Goal: Task Accomplishment & Management: Complete application form

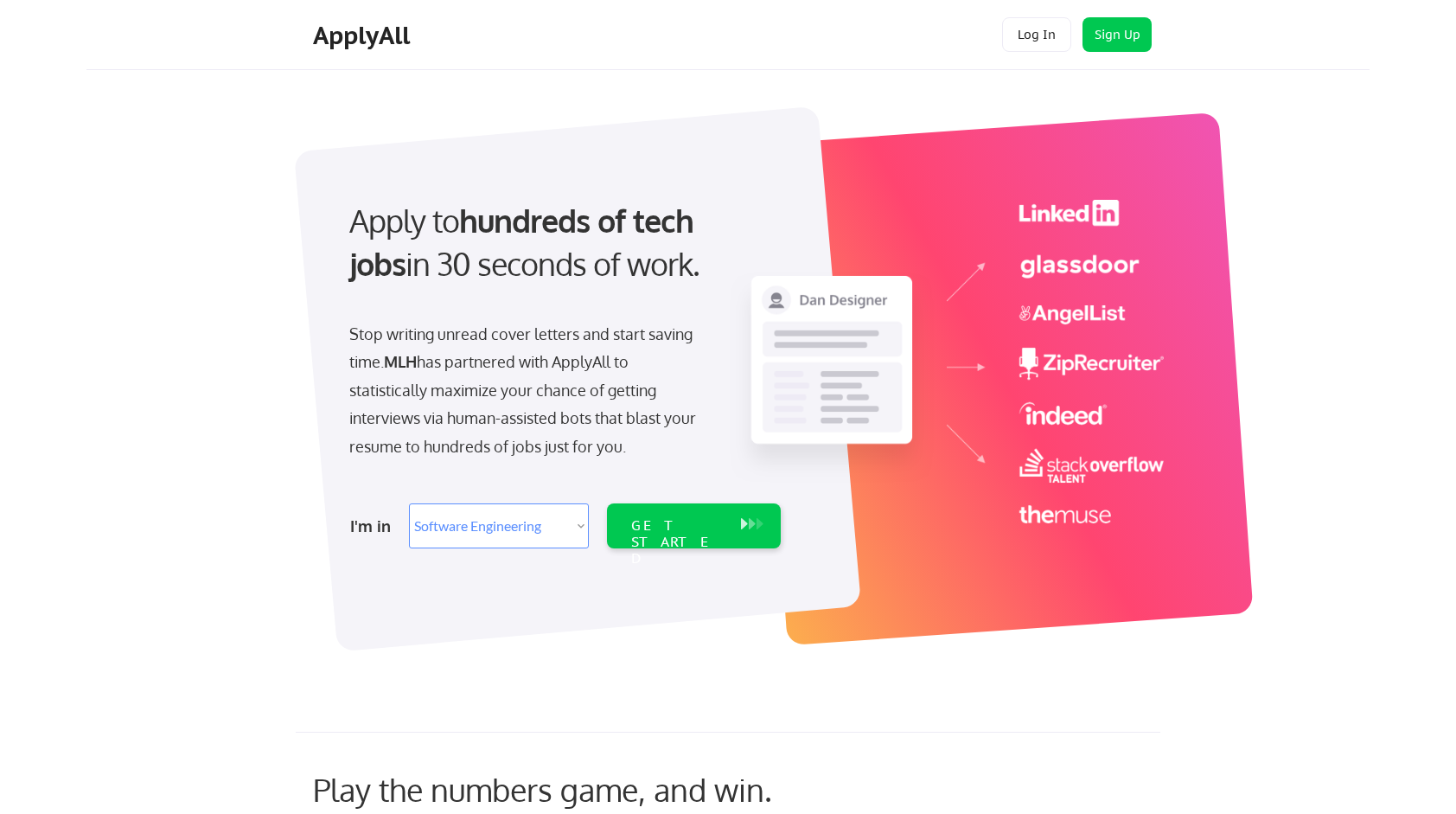
select select ""engineering""
drag, startPoint x: 1056, startPoint y: 34, endPoint x: 1195, endPoint y: 74, distance: 144.6
click at [1195, 74] on body "Apply to hundreds of tech jobs in 30 seconds of work. Stop writing unread cover…" at bounding box center [728, 407] width 1456 height 814
click at [755, 514] on div "GET STARTED" at bounding box center [693, 525] width 174 height 45
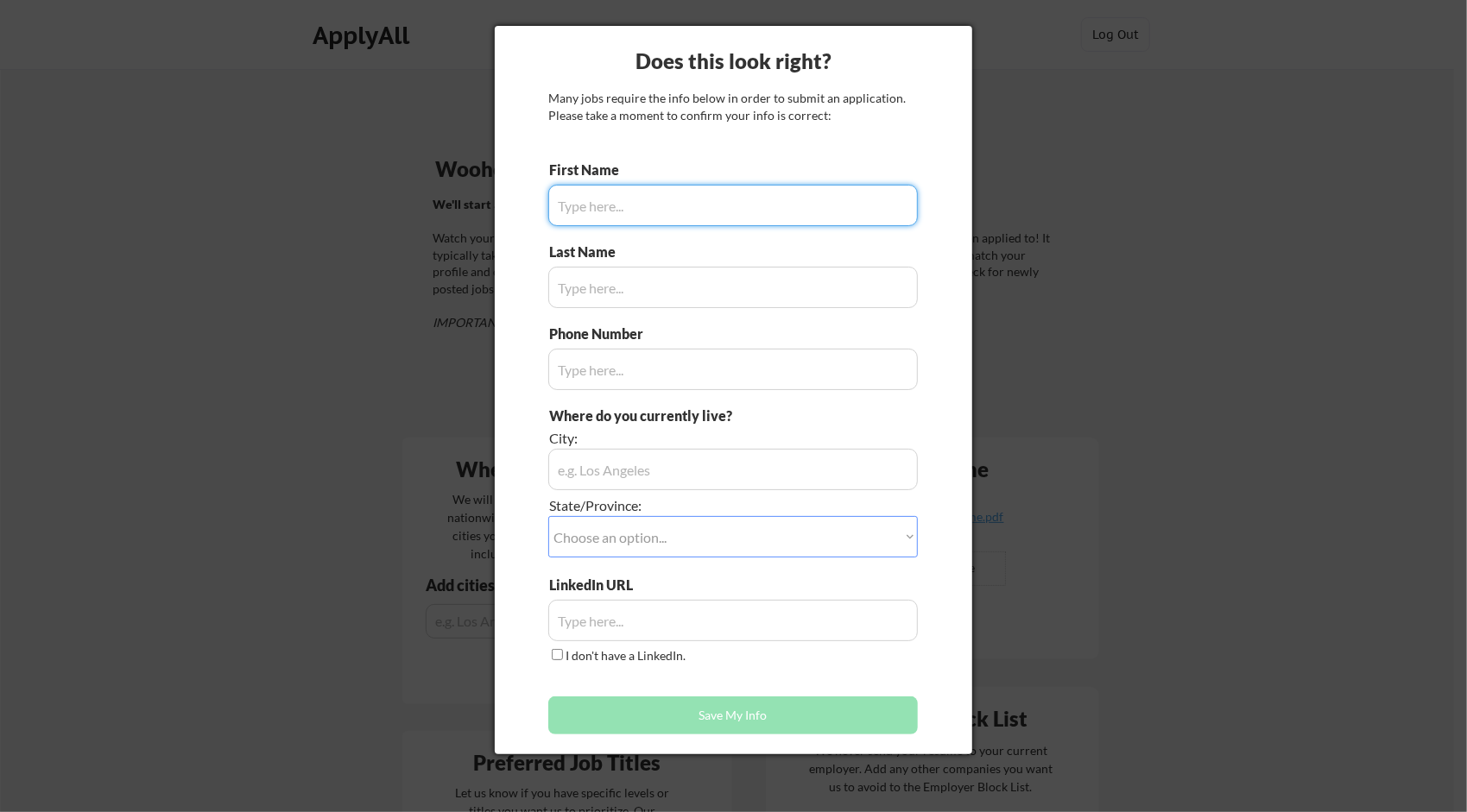
click at [767, 207] on input "input" at bounding box center [732, 205] width 369 height 41
type input "Atharva"
click at [763, 285] on input "input" at bounding box center [732, 287] width 369 height 41
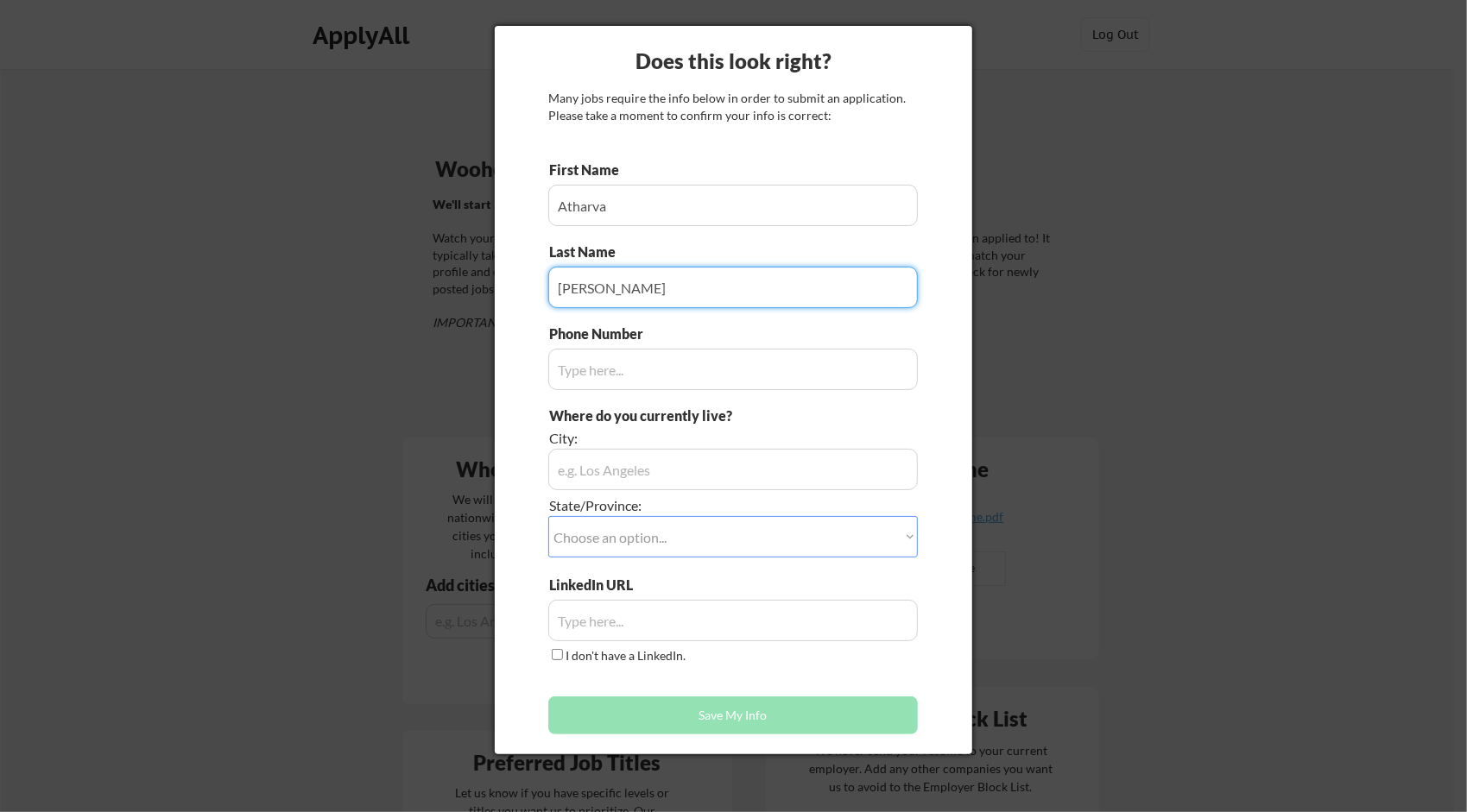
type input "[PERSON_NAME]"
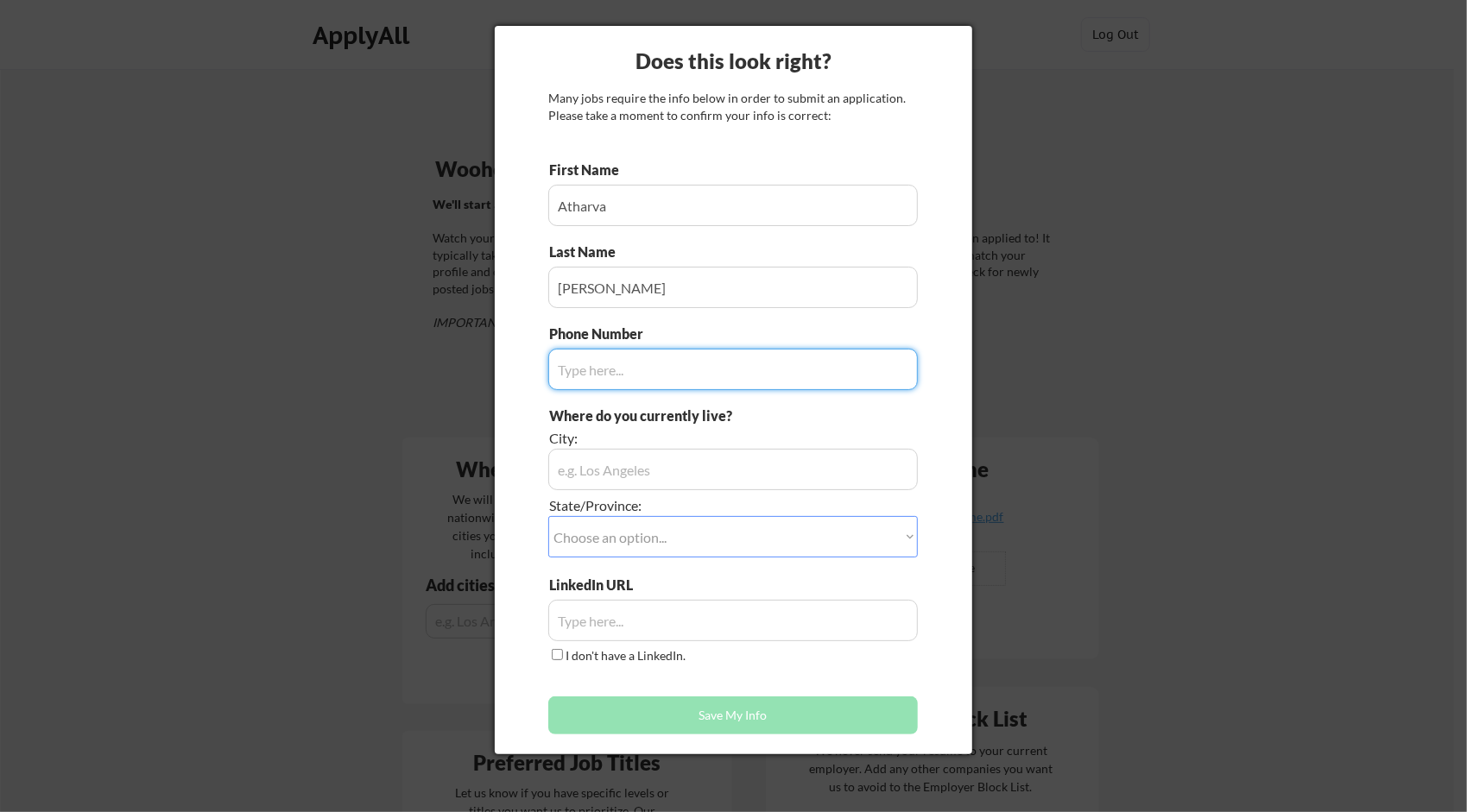
click at [800, 354] on input "input" at bounding box center [732, 369] width 369 height 41
type input "4084203737"
click at [750, 628] on input "input" at bounding box center [732, 620] width 369 height 41
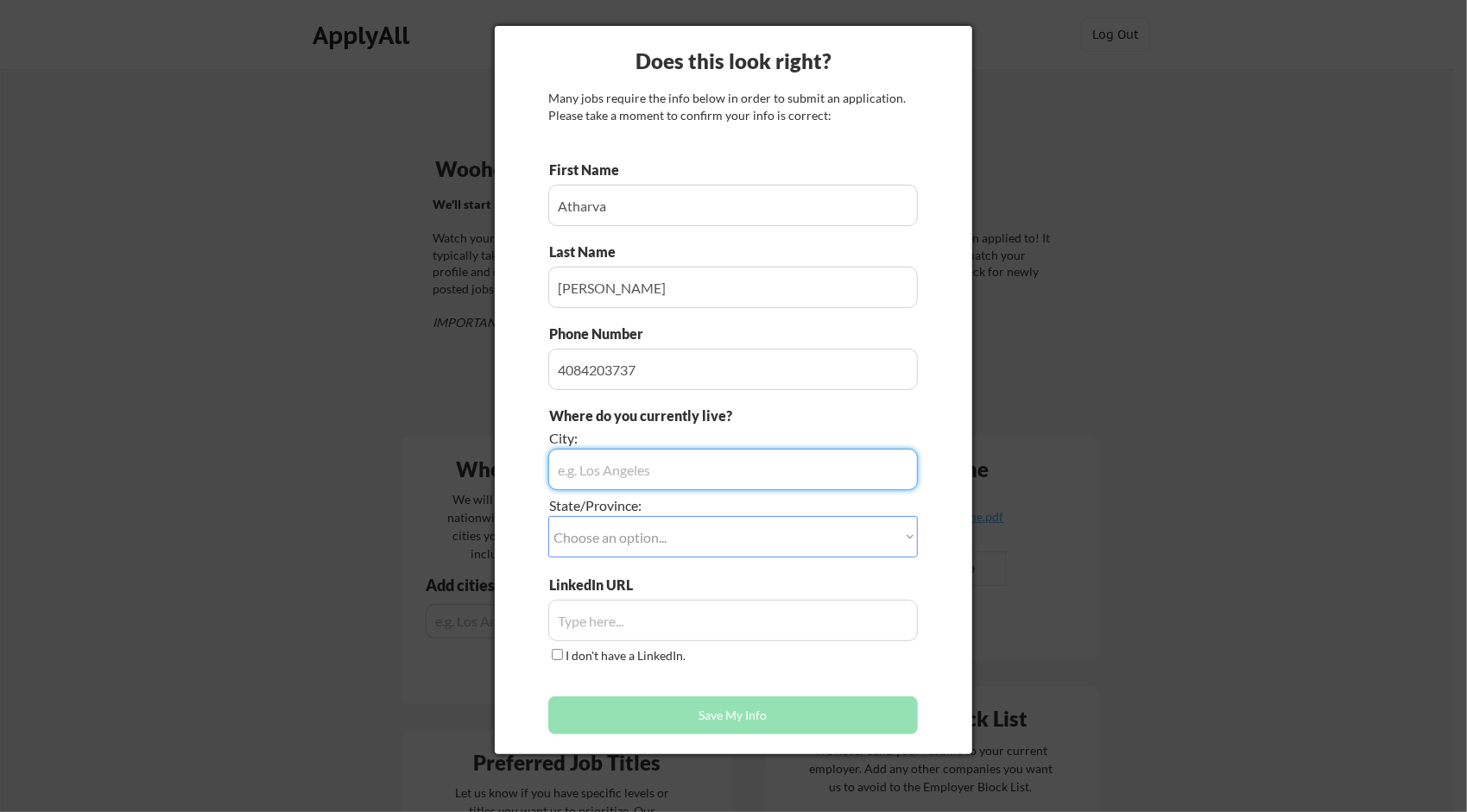
click at [672, 479] on input "input" at bounding box center [732, 468] width 369 height 41
type input "Sunnyvale"
click at [677, 524] on select "Choose an option... Other/Not Applicable Alabama Alaska Alberta Arizona Arkansa…" at bounding box center [732, 536] width 369 height 41
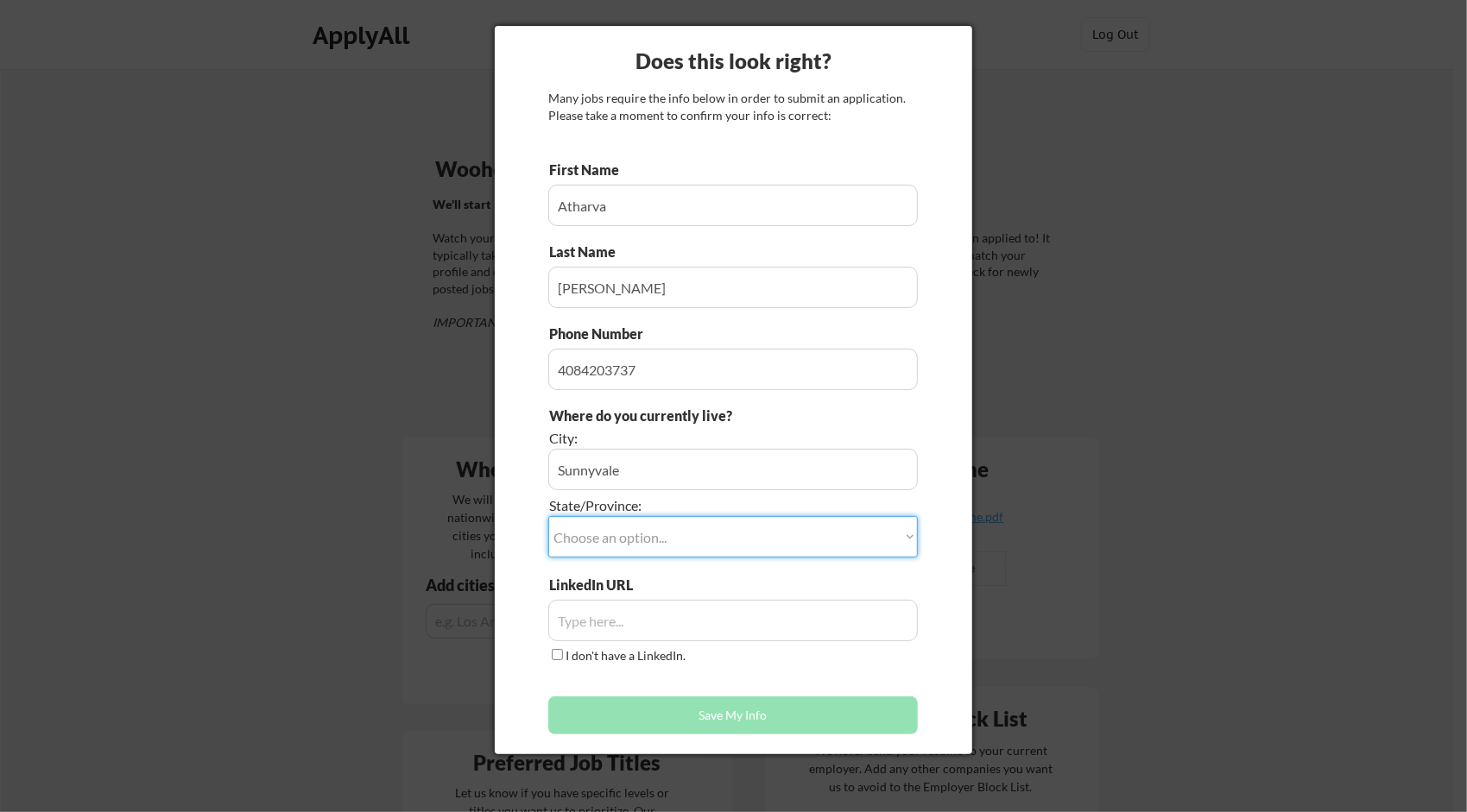
select select ""California""
click at [548, 516] on select "Choose an option... Other/Not Applicable Alabama Alaska Alberta Arizona Arkansa…" at bounding box center [732, 536] width 369 height 41
click at [568, 621] on input "input" at bounding box center [732, 620] width 369 height 41
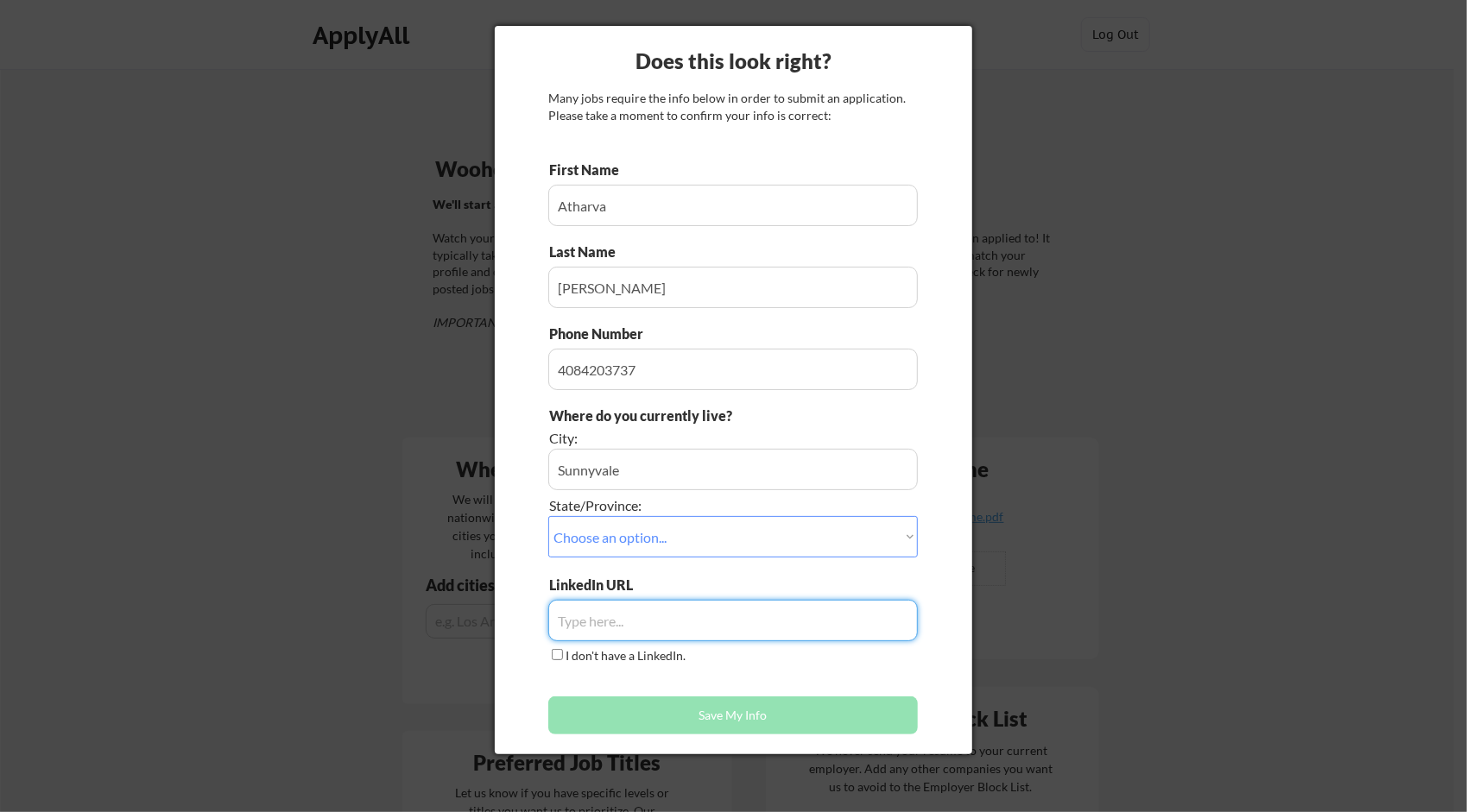
paste input "https://www.linkedin.com/in/atharva-berde-24756b1ba/"
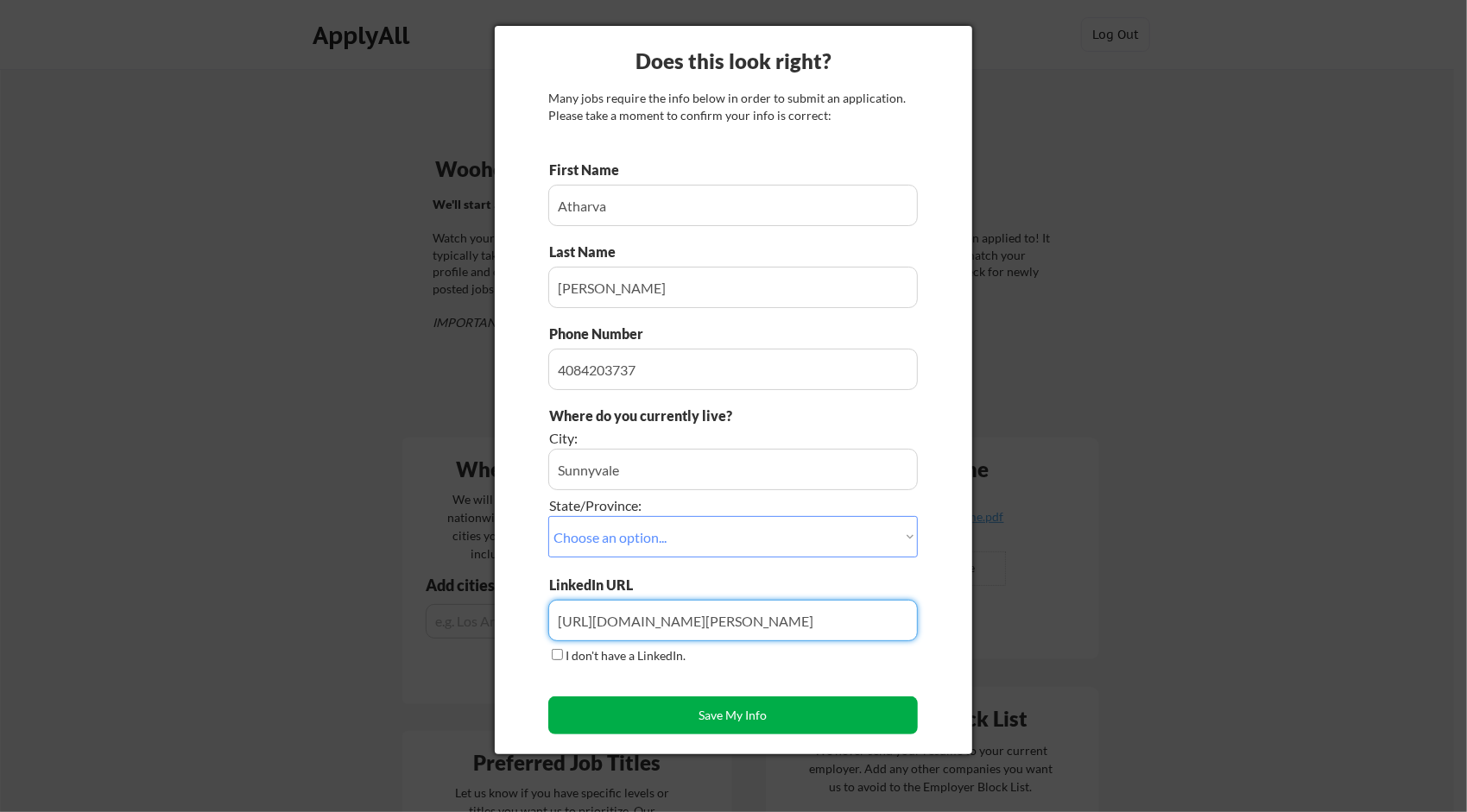
type input "https://www.linkedin.com/in/atharva-berde-24756b1ba/"
click at [704, 697] on button "Save My Info" at bounding box center [732, 715] width 369 height 38
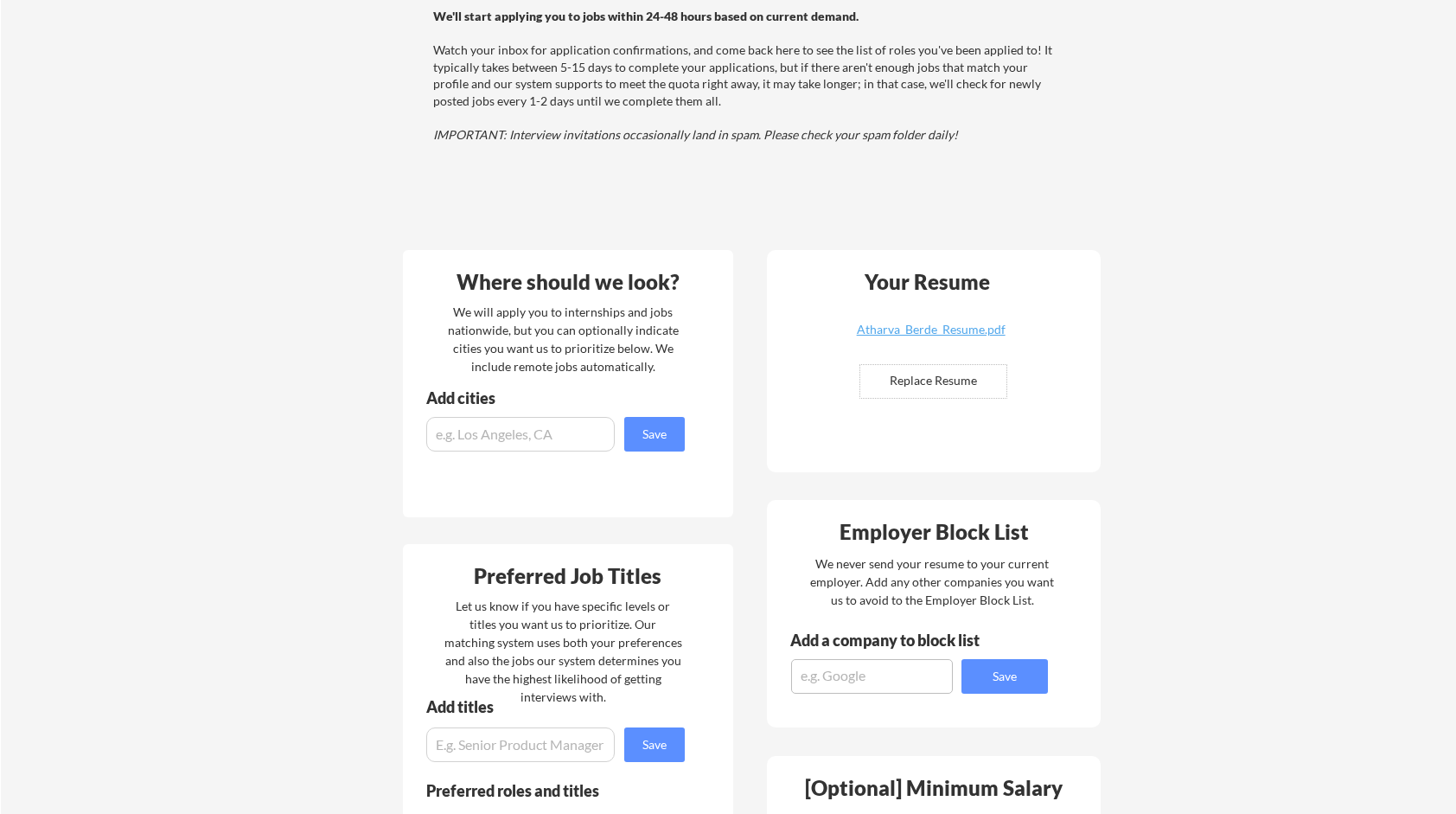
scroll to position [712, 0]
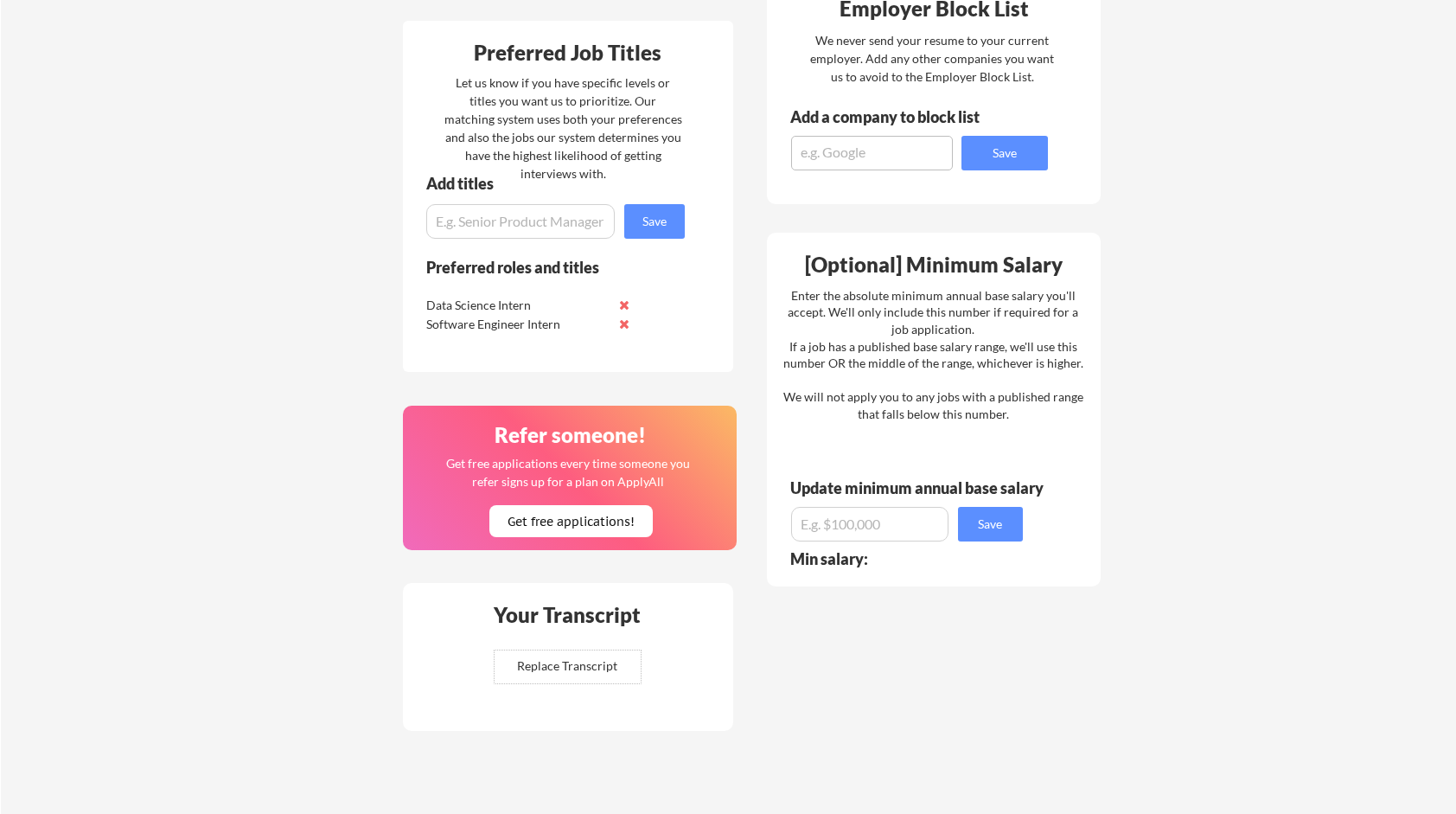
click at [554, 620] on div "Your Transcript" at bounding box center [567, 615] width 171 height 21
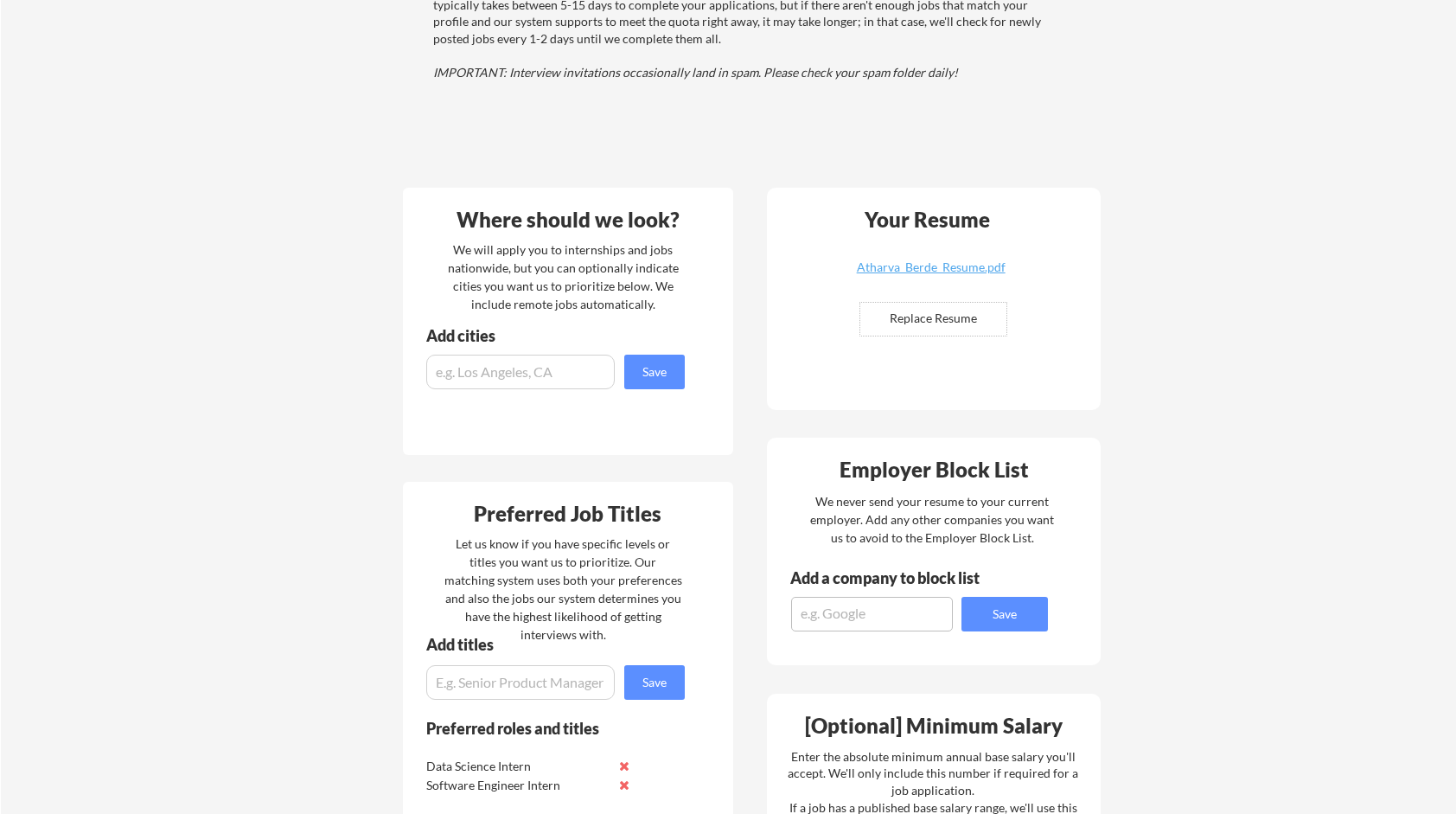
scroll to position [267, 0]
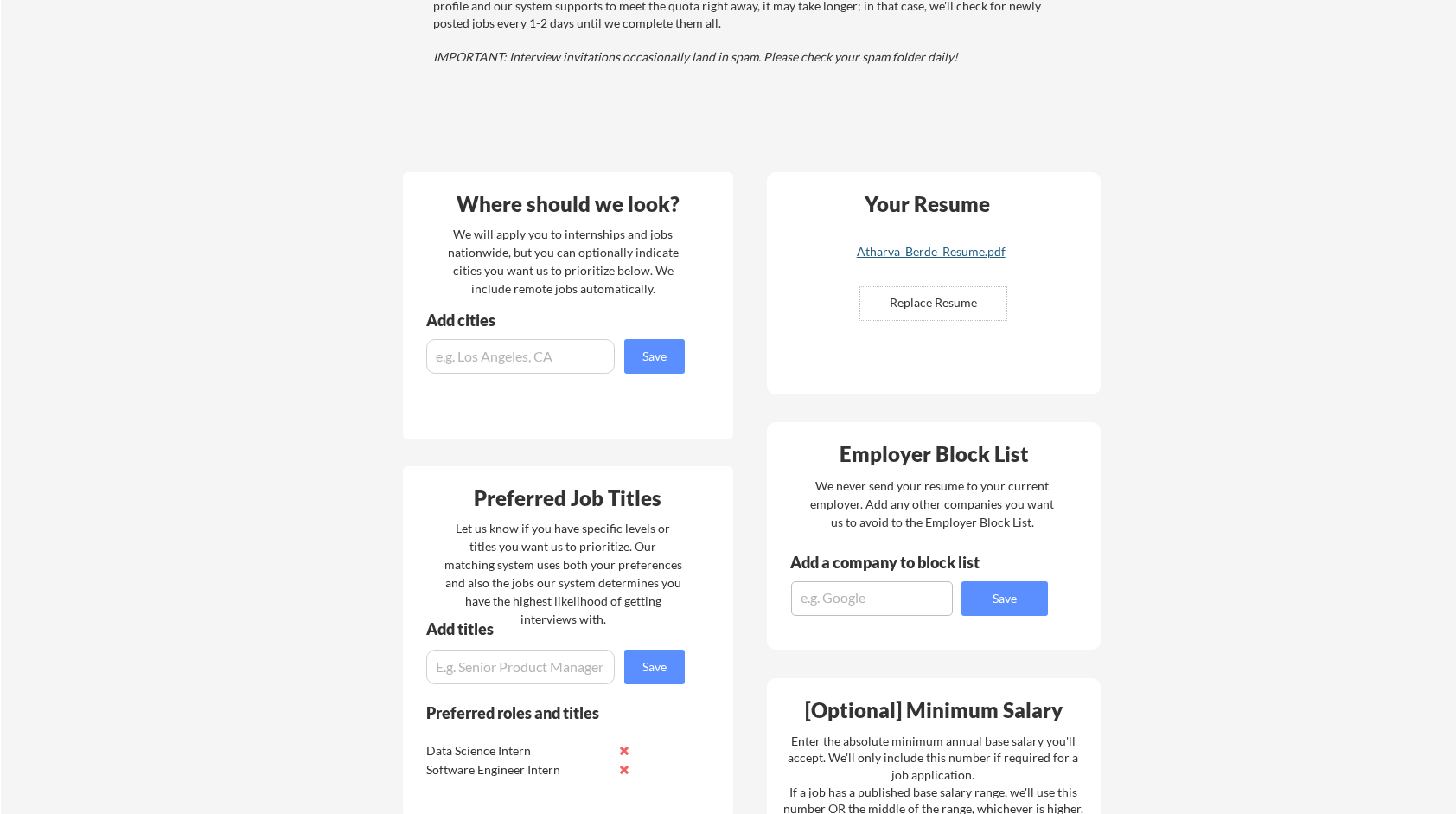
click at [969, 251] on div "Atharva_Berde_Resume.pdf" at bounding box center [931, 252] width 205 height 12
click at [930, 295] on input "file" at bounding box center [933, 303] width 146 height 33
type input "C:\fakepath\Atharva_s_Resume-19.pdf"
click at [1286, 529] on div "Your Dashboard Woohoo! You're ready to be applied! 🙌 We'll start applying you t…" at bounding box center [728, 556] width 1455 height 1508
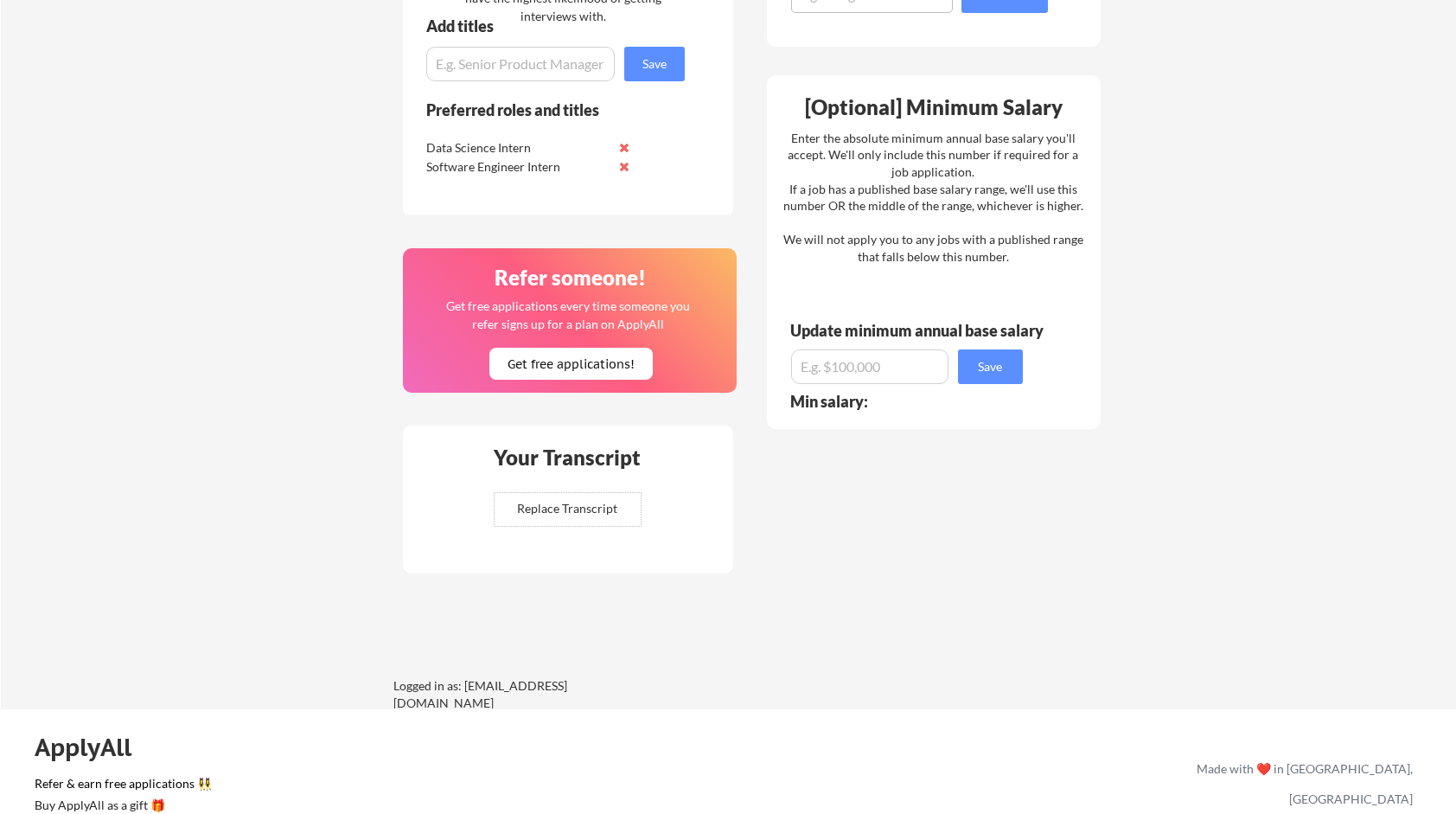
scroll to position [872, 0]
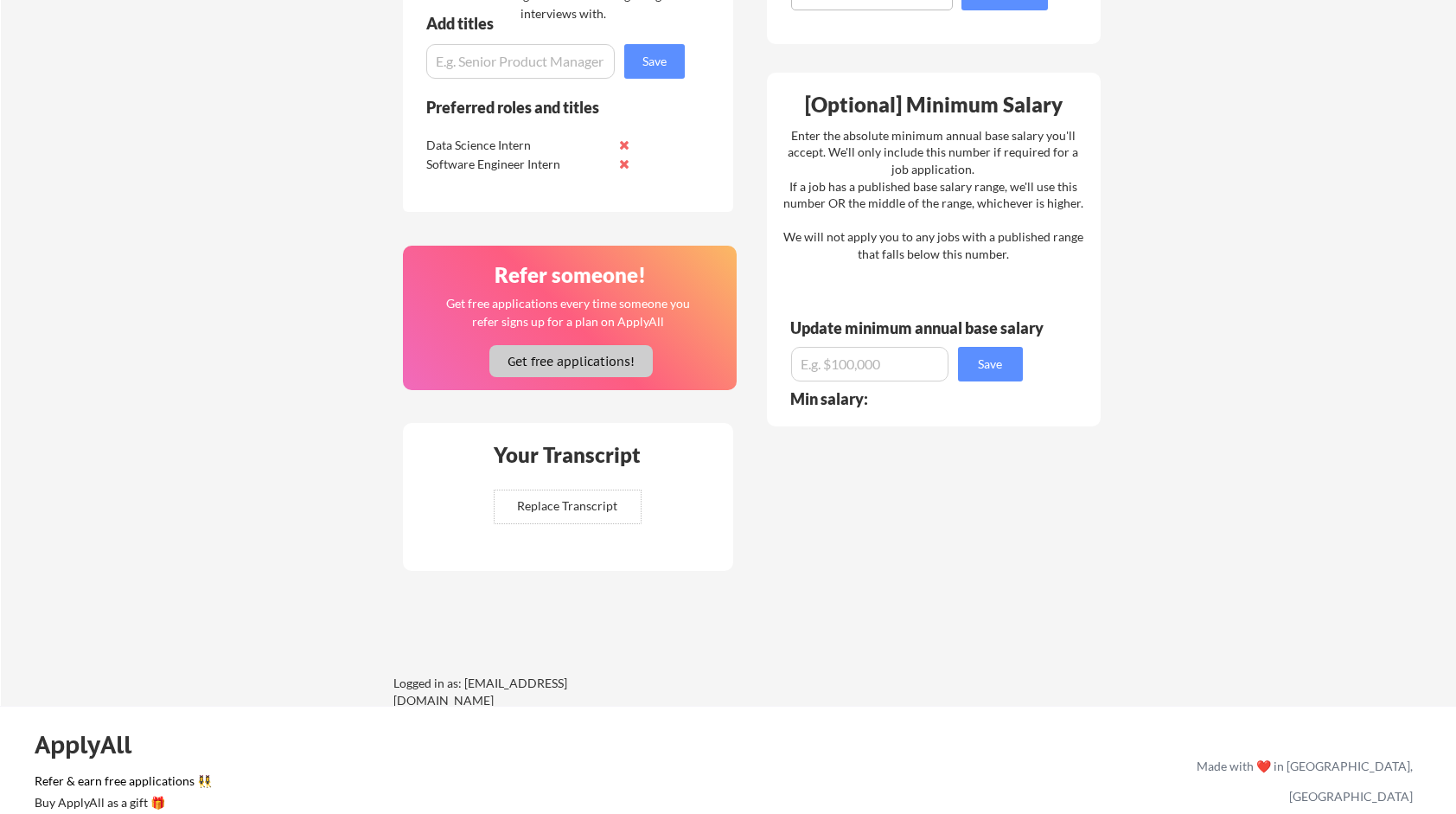
click at [543, 362] on button "Get free applications!" at bounding box center [571, 361] width 163 height 32
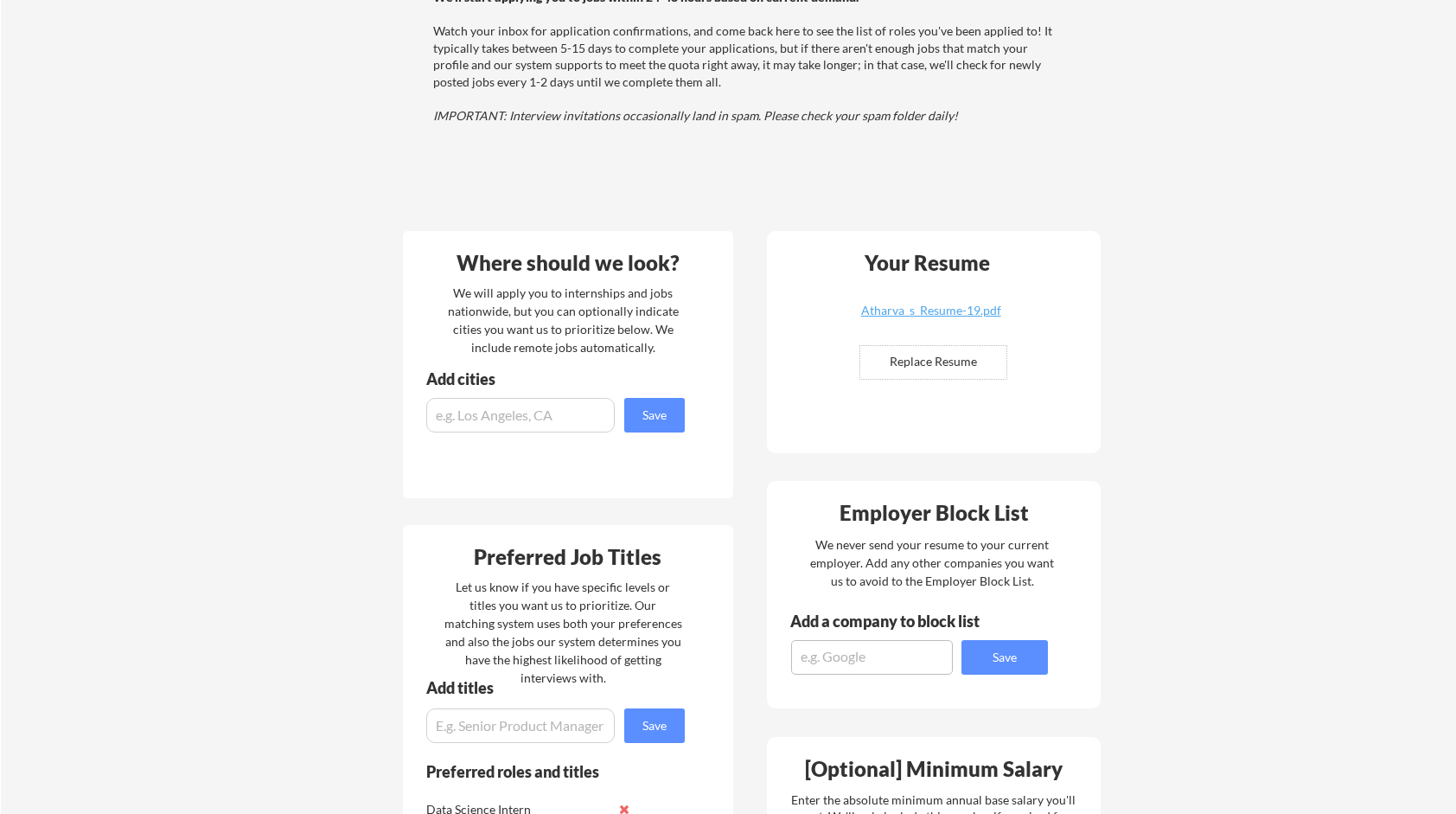
scroll to position [219, 0]
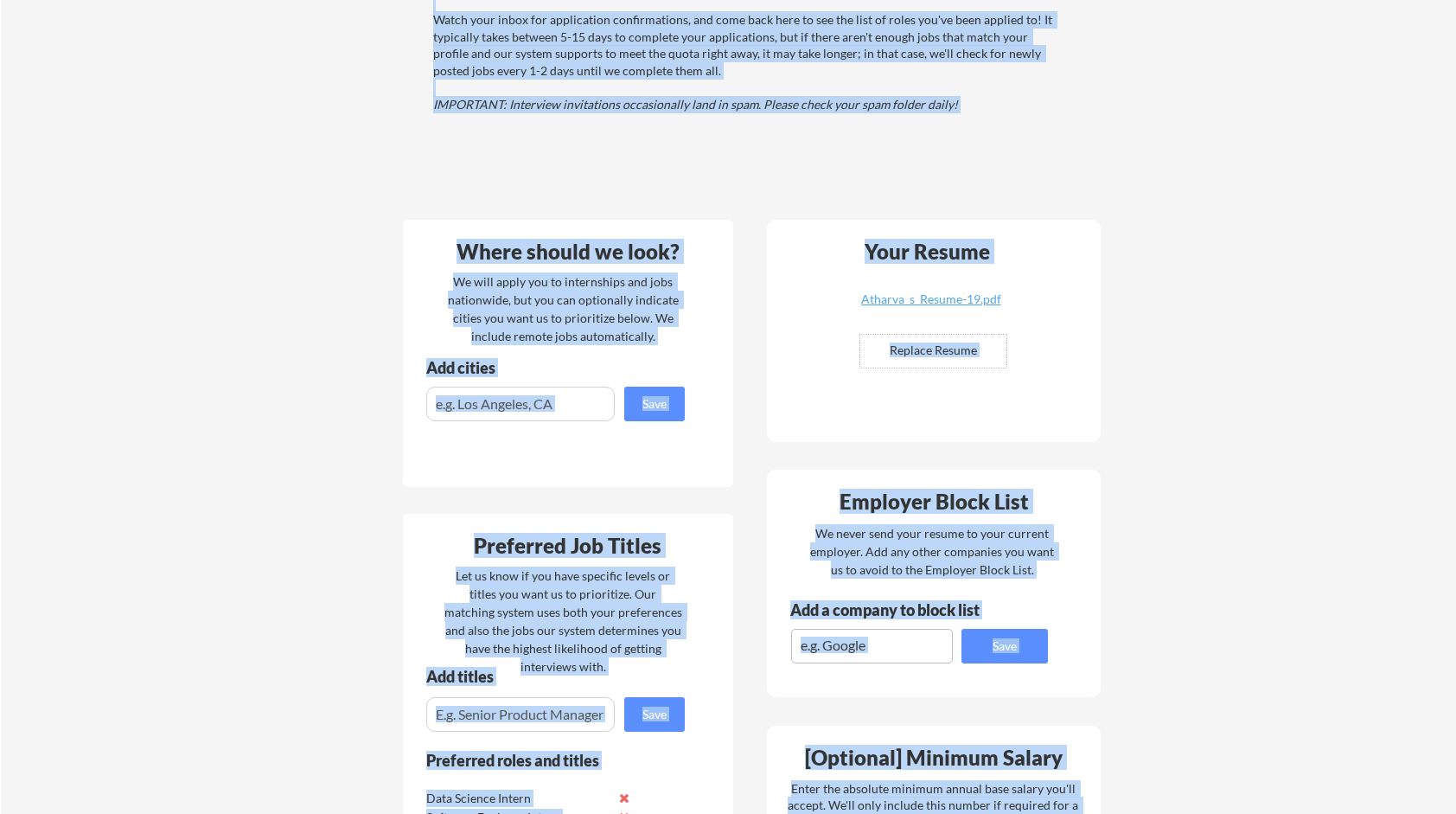
drag, startPoint x: 1455, startPoint y: 372, endPoint x: 1466, endPoint y: 452, distance: 80.8
click at [1455, 452] on html "Your Dashboard Woohoo! You're ready to be applied! 🙌 We'll start applying you t…" at bounding box center [728, 188] width 1456 height 814
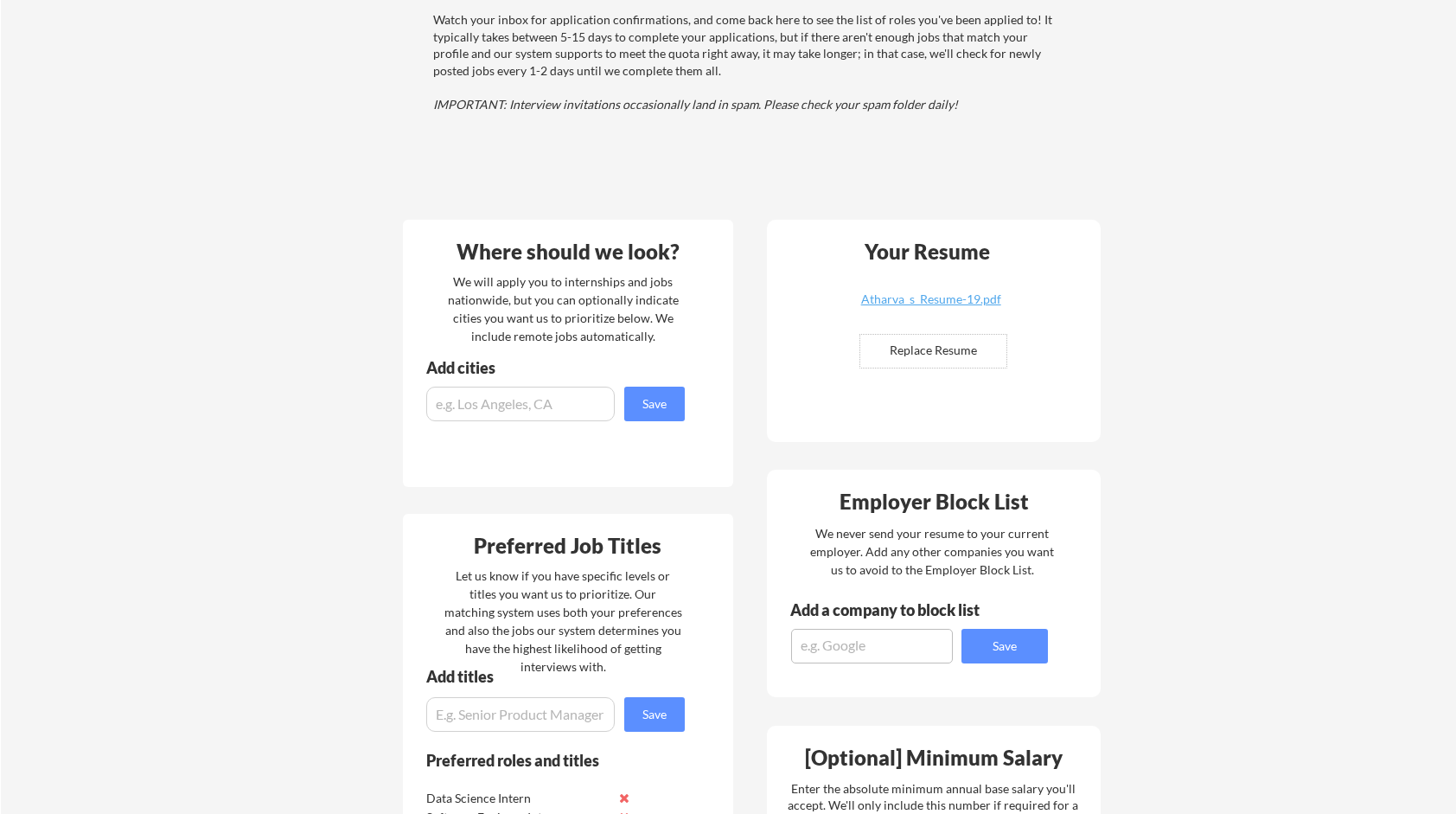
drag, startPoint x: 1466, startPoint y: 452, endPoint x: 1284, endPoint y: 477, distance: 183.7
click at [1284, 477] on div "Your Dashboard Woohoo! You're ready to be applied! 🙌 We'll start applying you t…" at bounding box center [728, 604] width 1455 height 1508
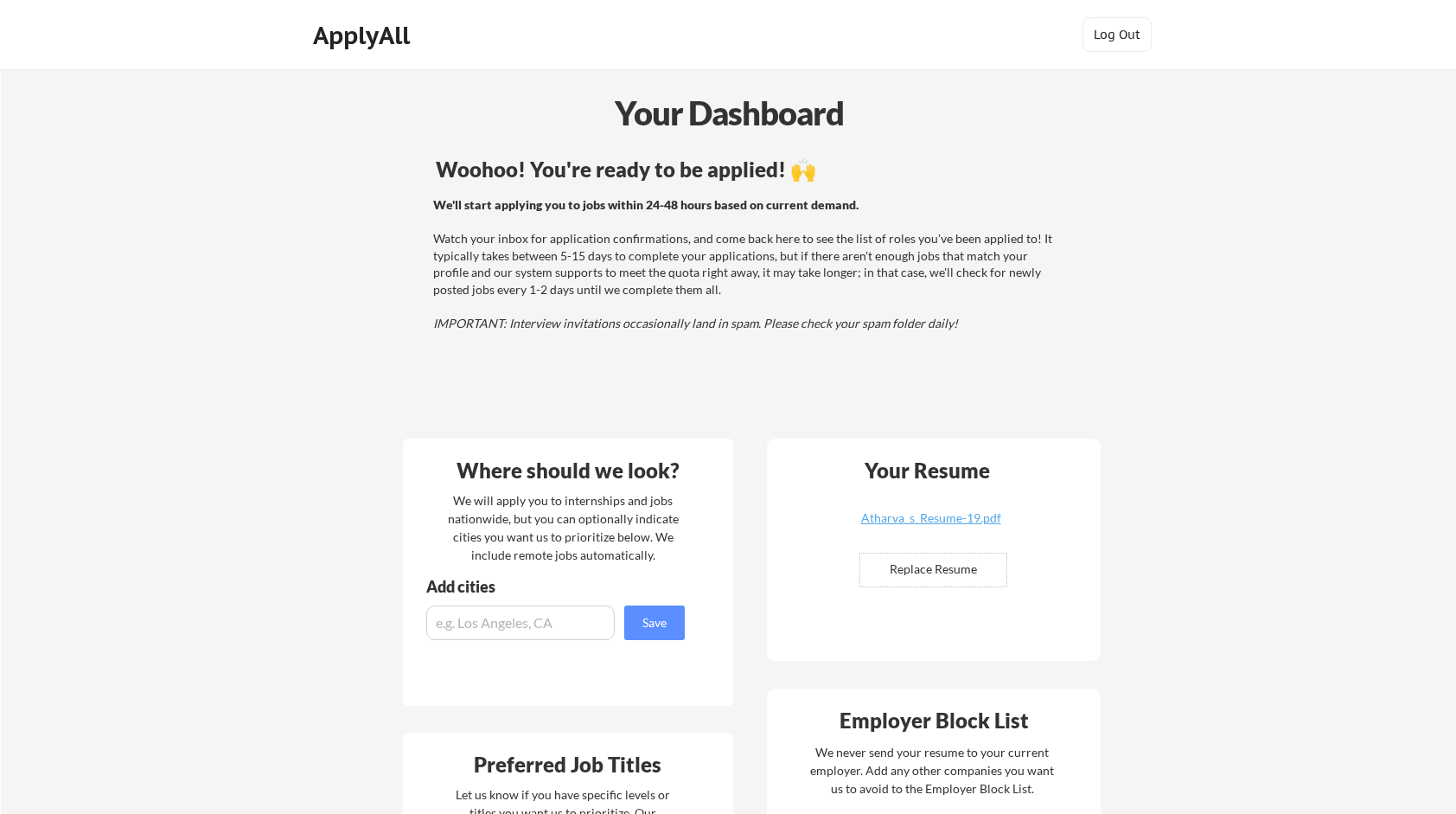
click at [382, 38] on div "ApplyAll" at bounding box center [364, 36] width 102 height 30
click at [1126, 40] on button "Log Out" at bounding box center [1117, 35] width 69 height 35
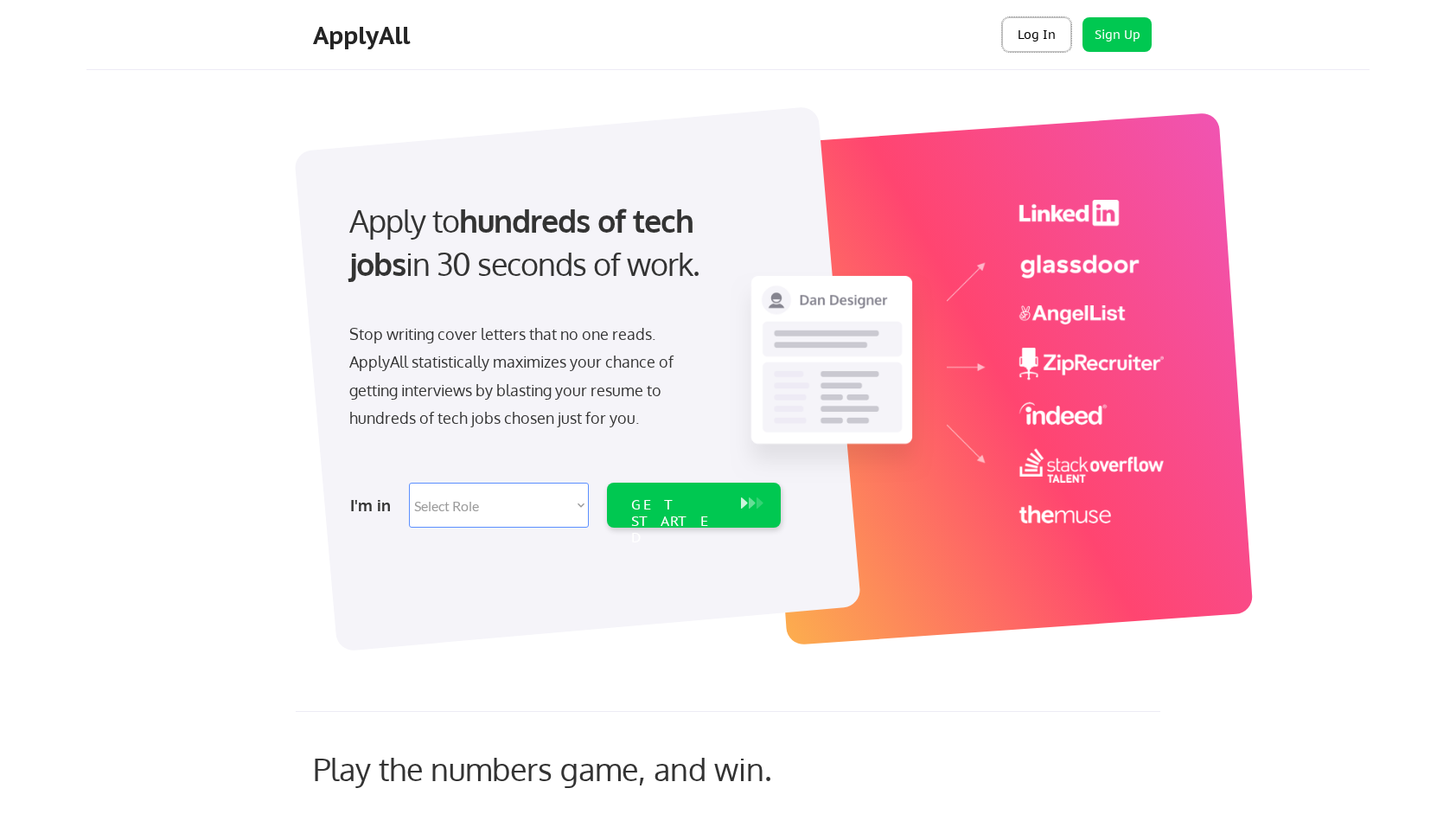
click at [1051, 30] on button "Log In" at bounding box center [1037, 35] width 69 height 35
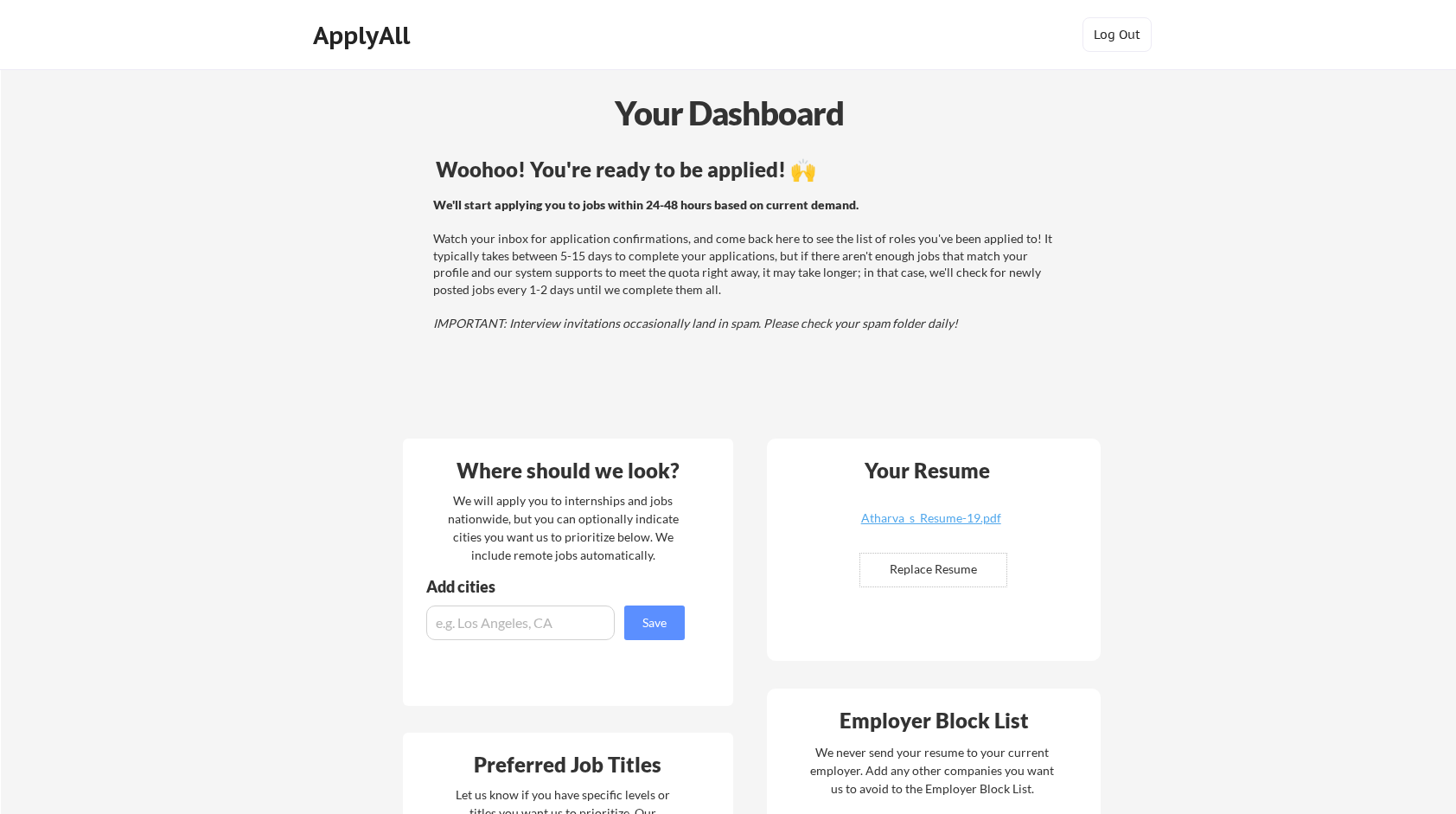
scroll to position [712, 0]
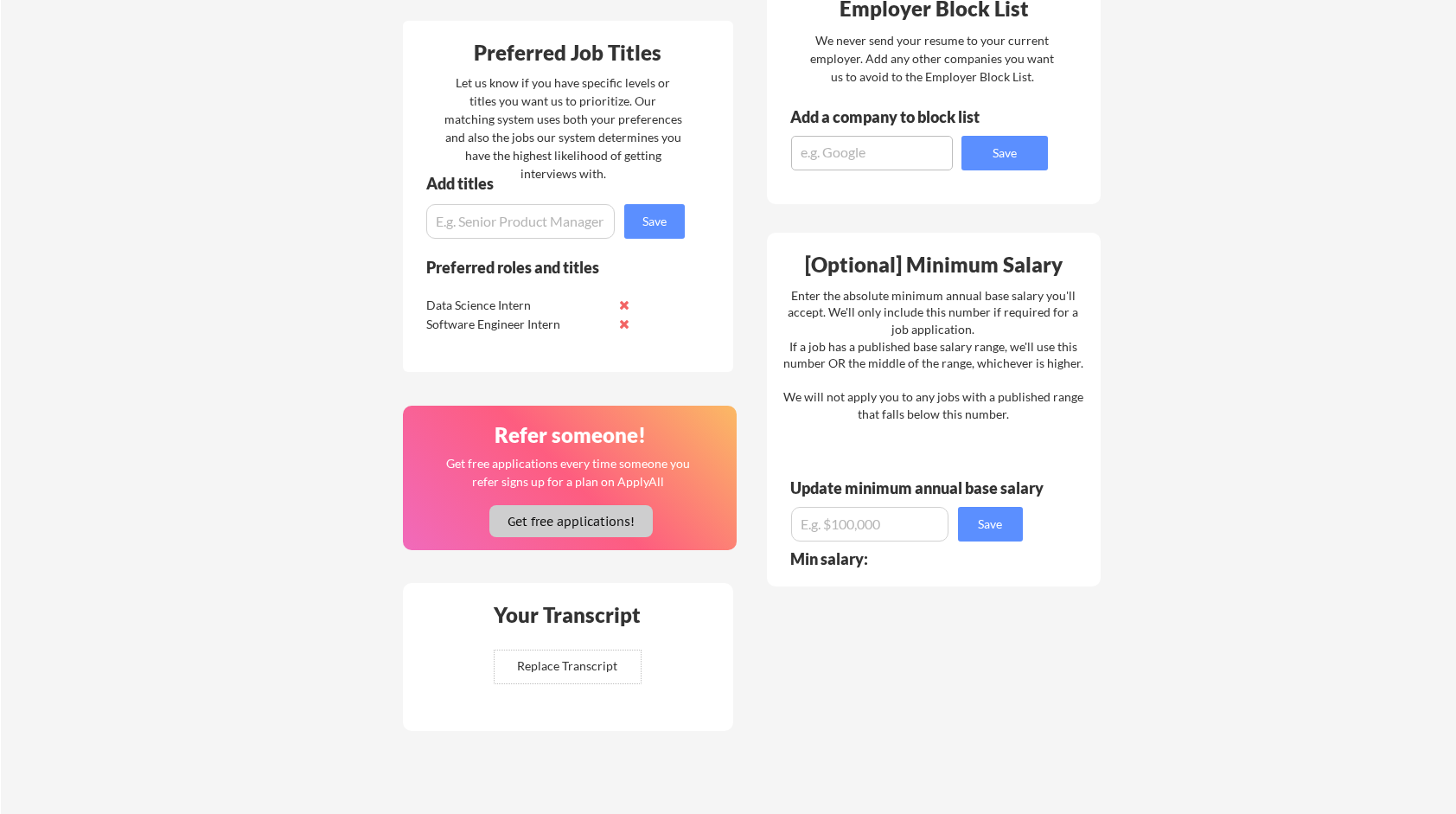
click at [534, 535] on button "Get free applications!" at bounding box center [571, 521] width 163 height 32
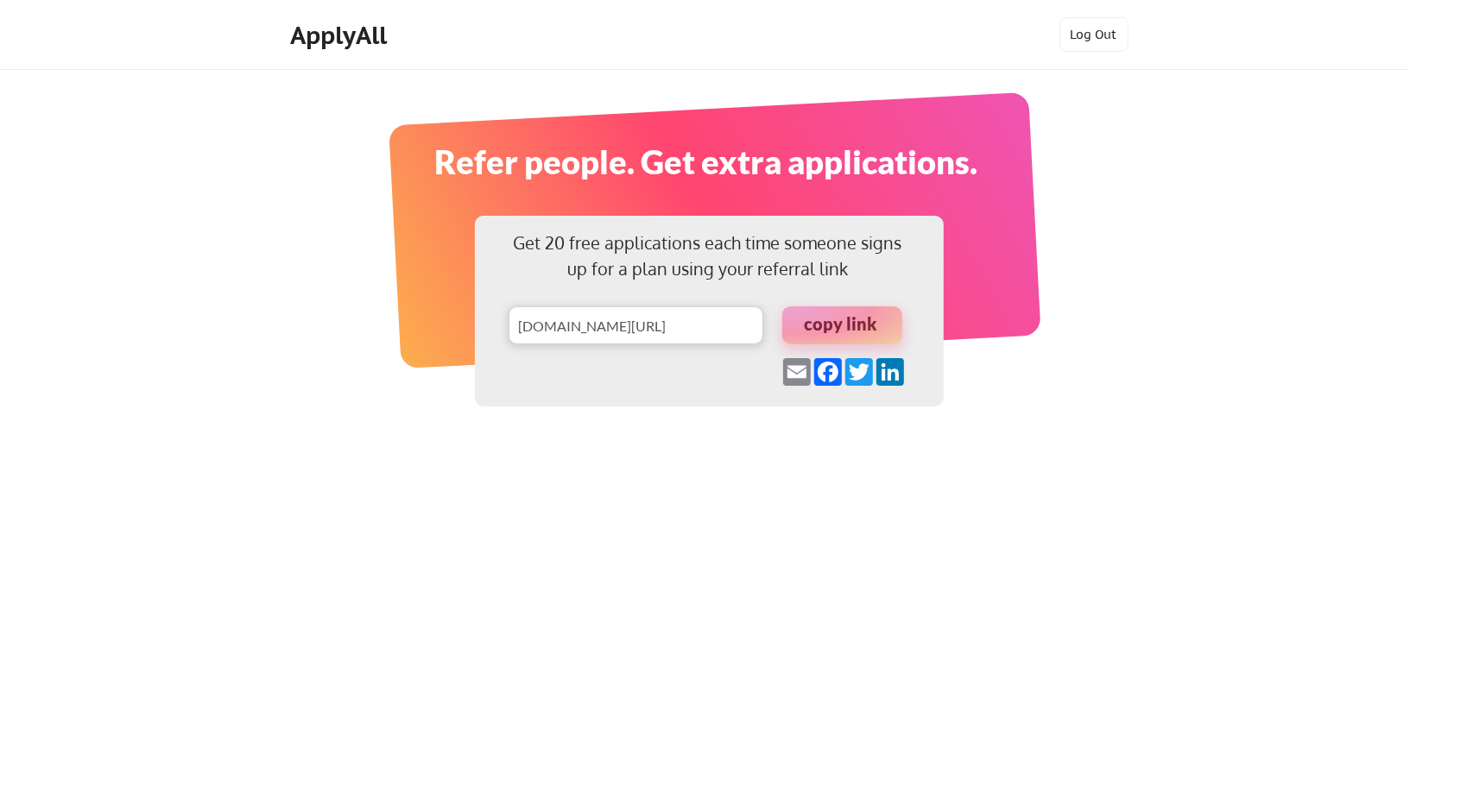
click at [858, 312] on div at bounding box center [842, 325] width 120 height 38
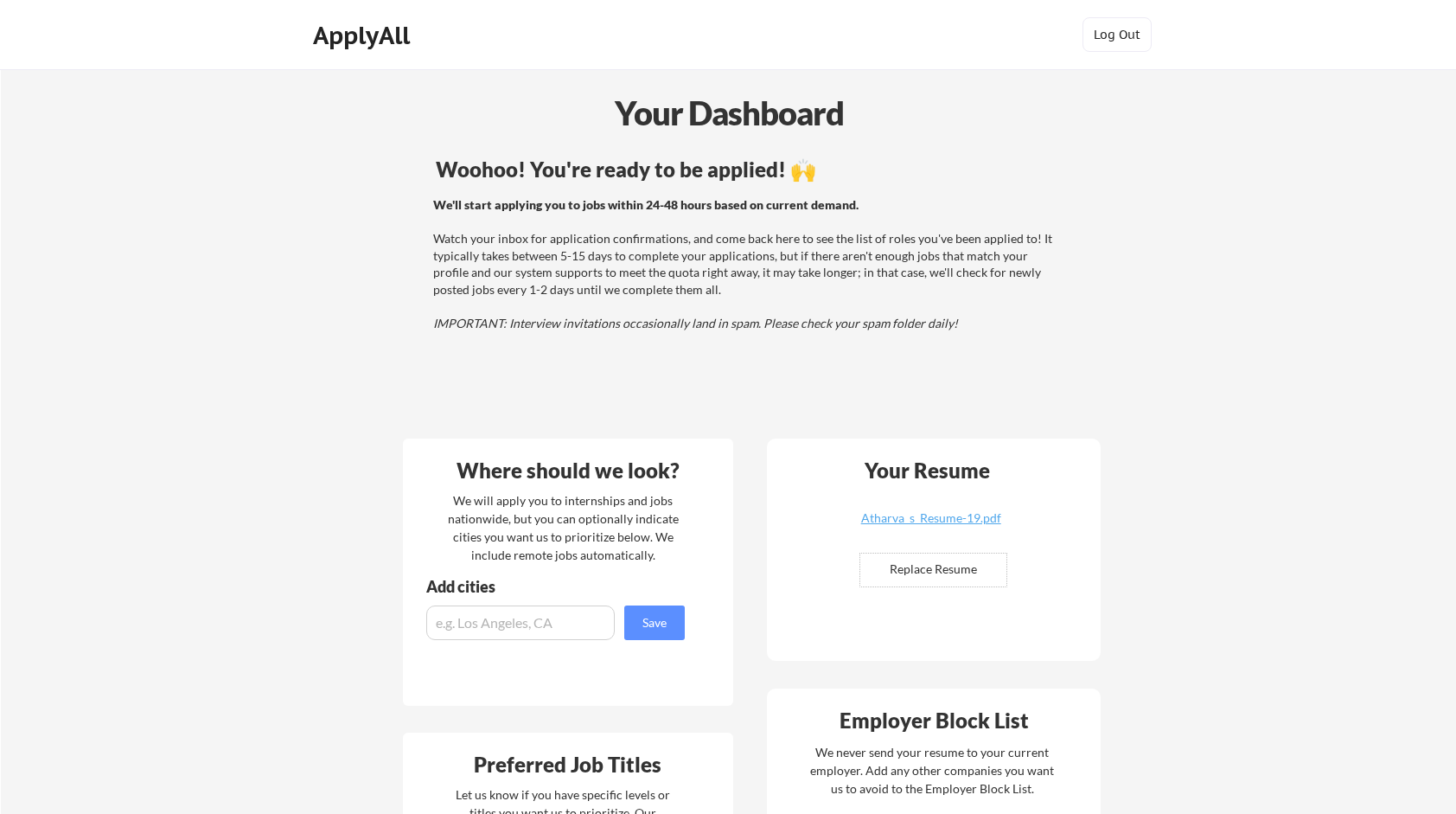
scroll to position [712, 0]
